Goal: Obtain resource: Download file/media

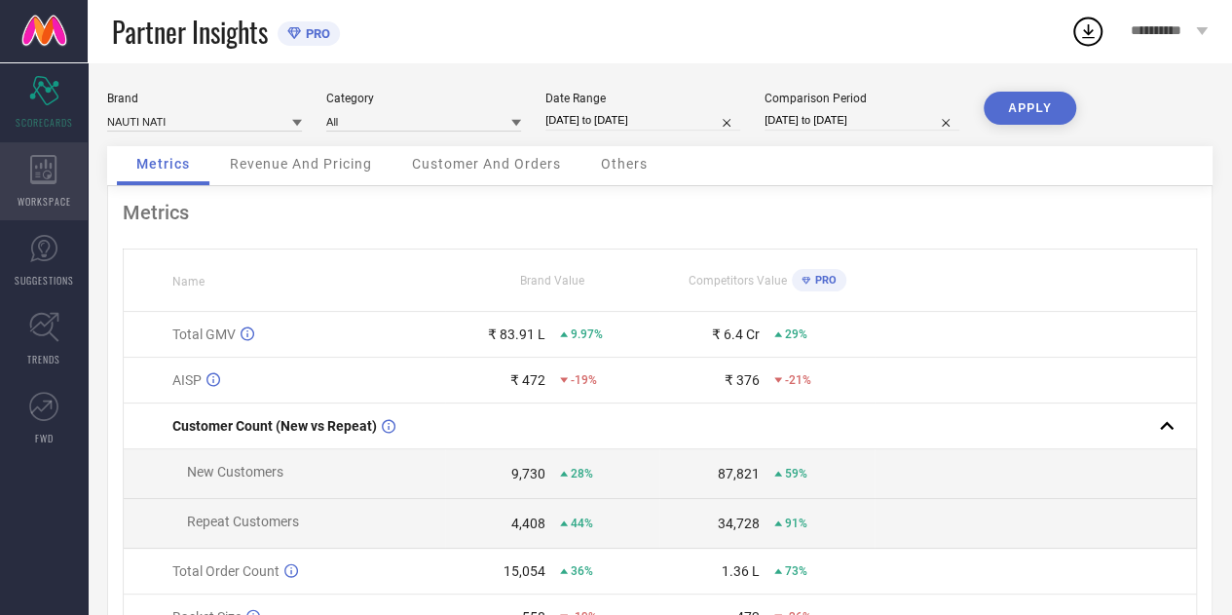
click at [56, 157] on icon at bounding box center [43, 169] width 26 height 29
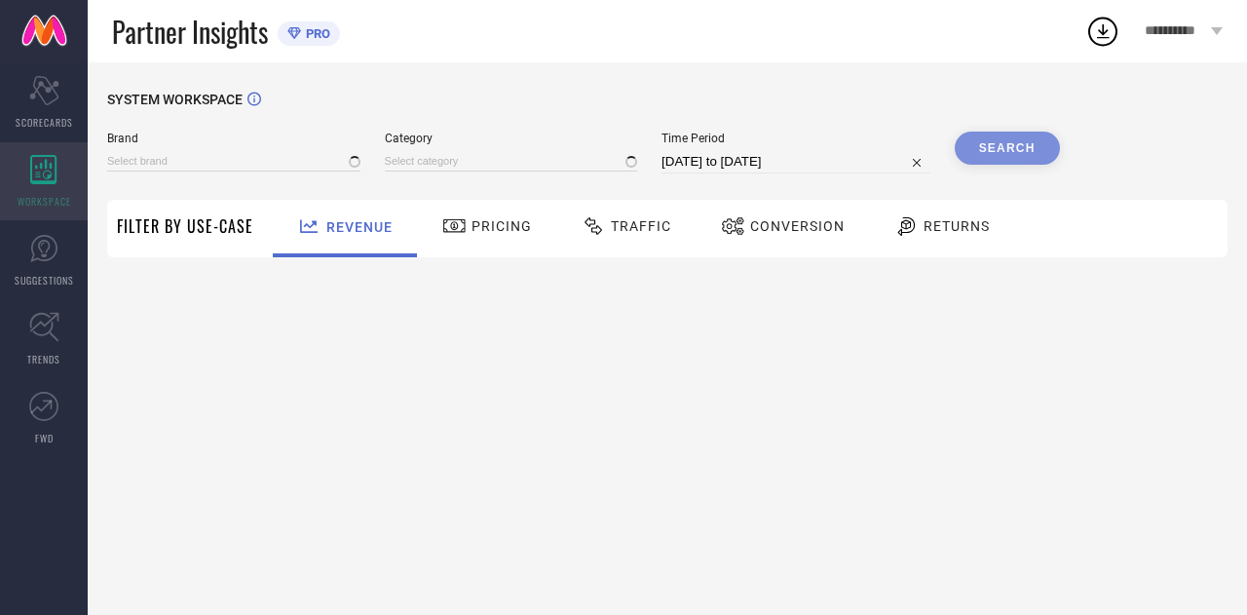
type input "NAUTI NATI"
type input "All"
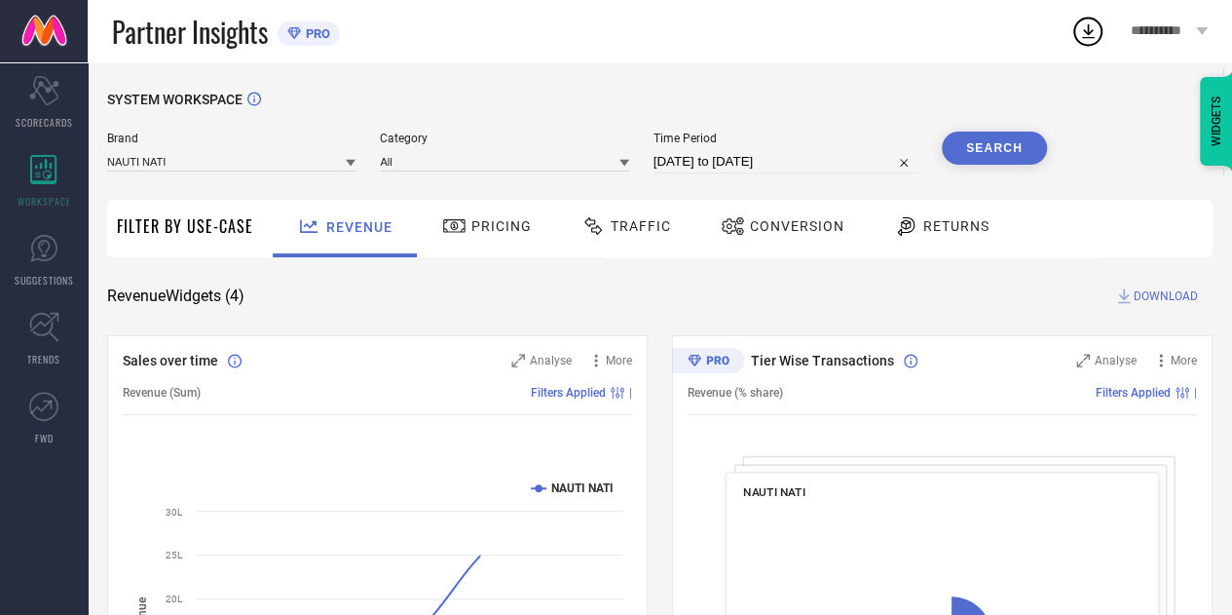
click at [649, 233] on span "Traffic" at bounding box center [641, 226] width 60 height 16
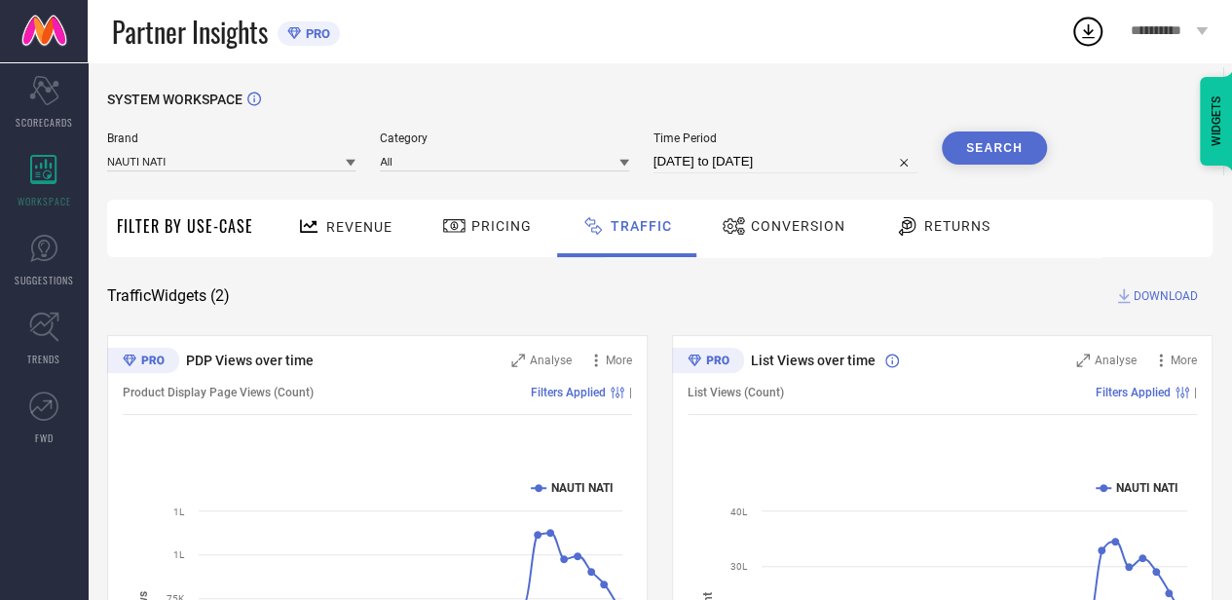
click at [847, 169] on input "[DATE] to [DATE]" at bounding box center [786, 161] width 264 height 23
select select "7"
select select "2025"
select select "8"
select select "2025"
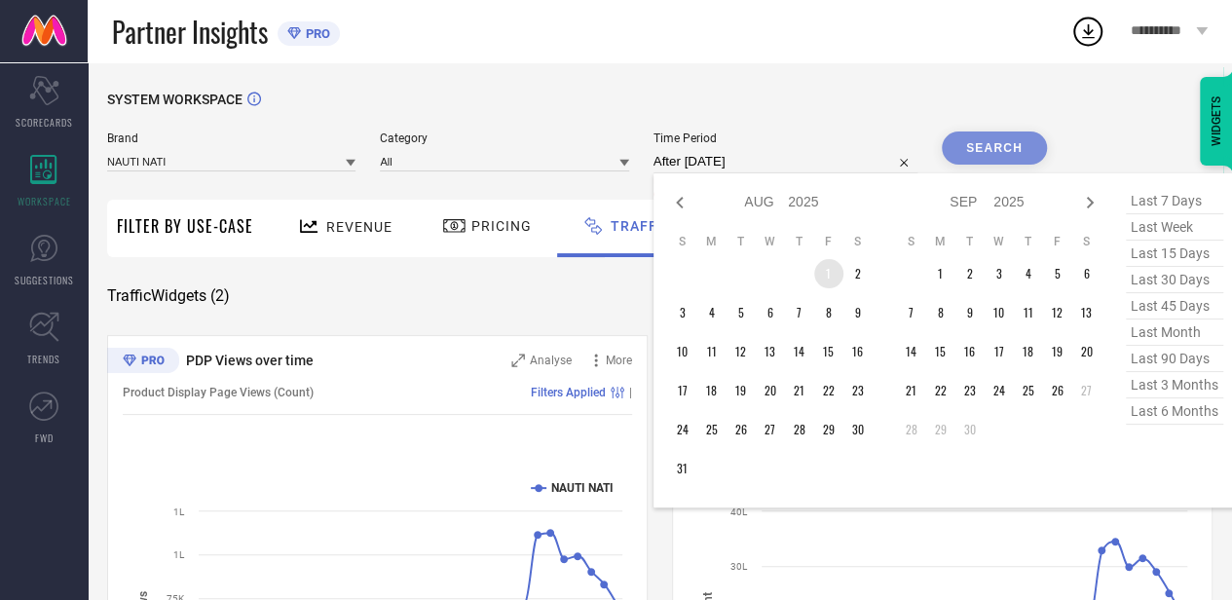
click at [827, 275] on td "1" at bounding box center [828, 273] width 29 height 29
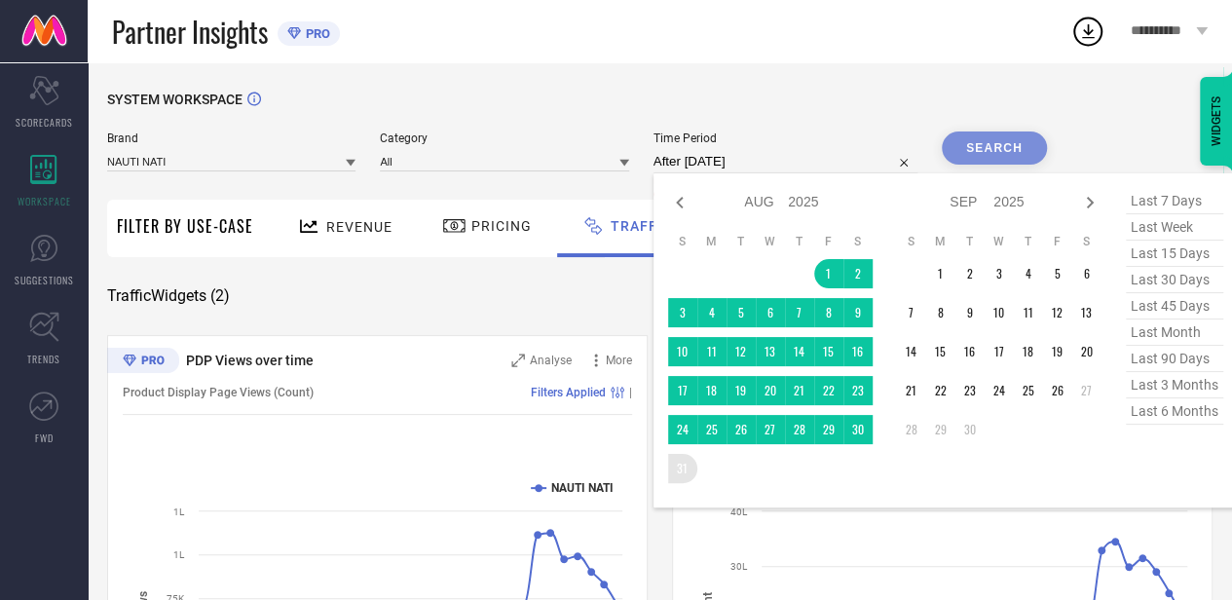
type input "[DATE] to [DATE]"
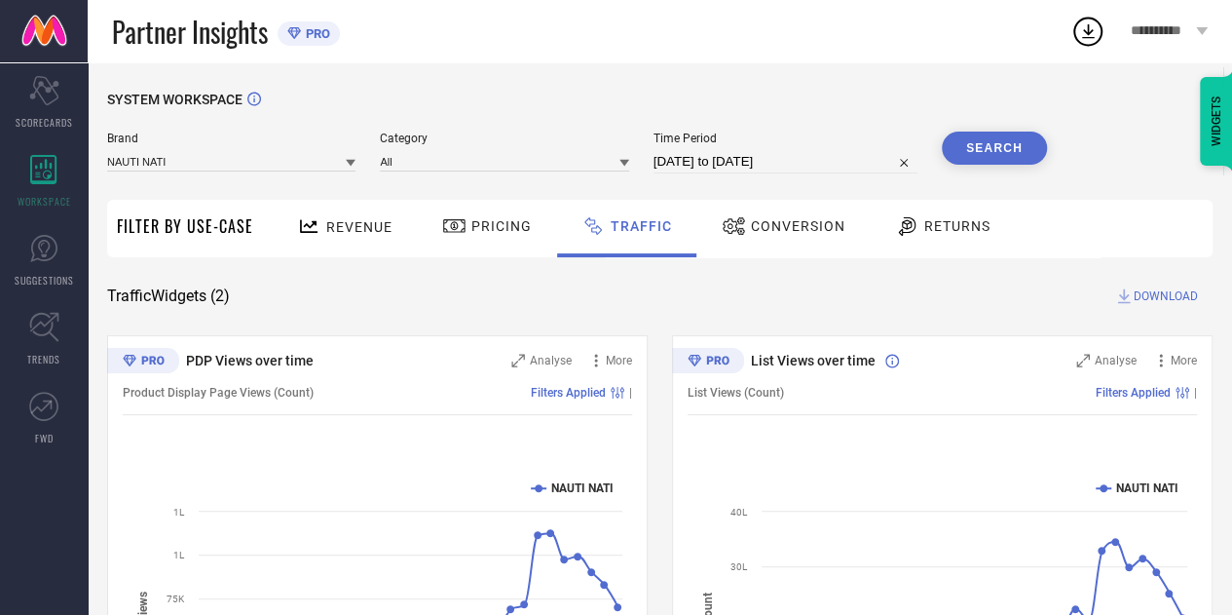
click at [1025, 144] on button "Search" at bounding box center [994, 148] width 105 height 33
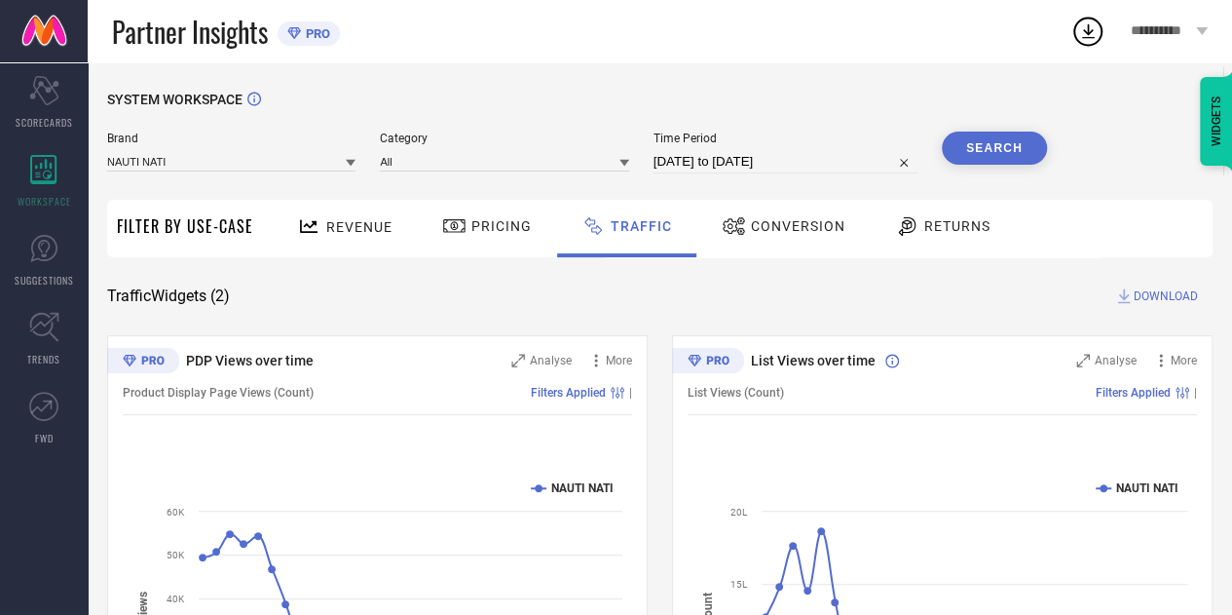
click at [1095, 31] on icon at bounding box center [1088, 31] width 35 height 35
click at [1158, 289] on span "DOWNLOAD" at bounding box center [1166, 295] width 64 height 19
